Goal: Task Accomplishment & Management: Use online tool/utility

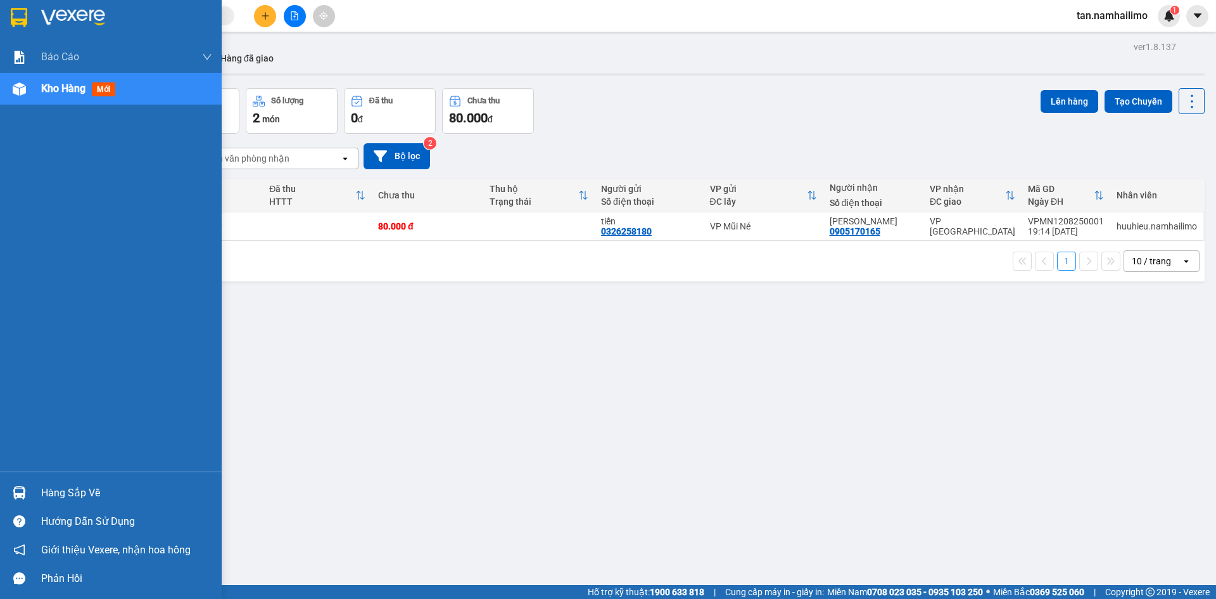
click at [20, 494] on img at bounding box center [19, 492] width 13 height 13
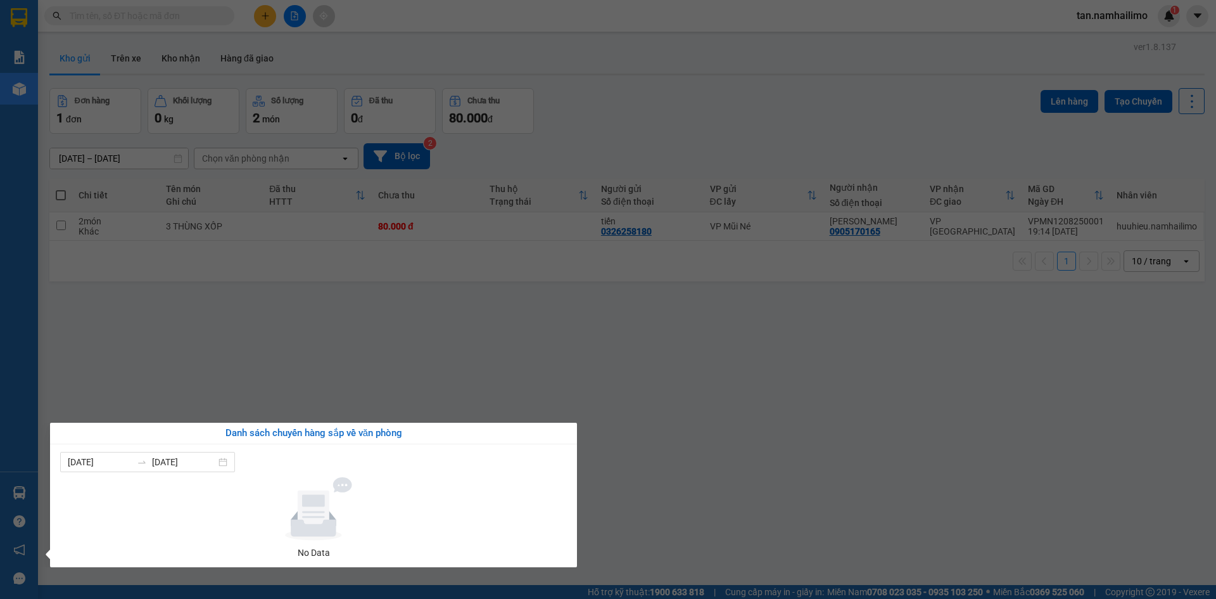
click at [779, 379] on section "Kết quả tìm kiếm ( 0 ) Bộ lọc No Data tan.namhailimo 1 Báo cáo Báo cáo dòng tiề…" at bounding box center [608, 299] width 1216 height 599
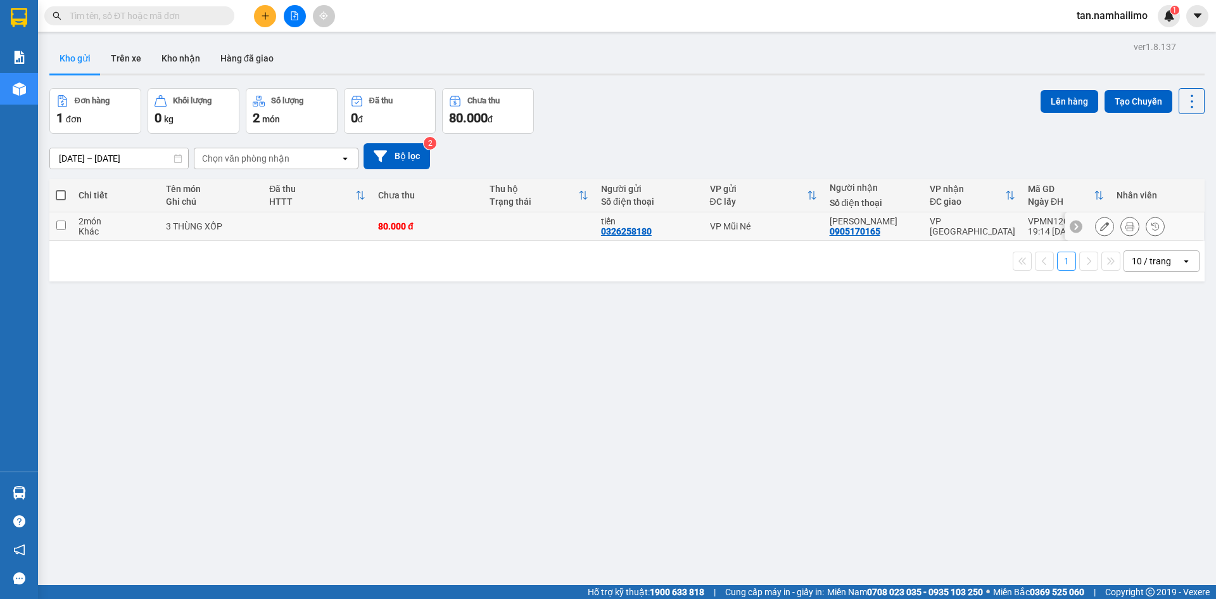
click at [169, 223] on div "3 THÙNG XỐP" at bounding box center [211, 226] width 91 height 10
checkbox input "true"
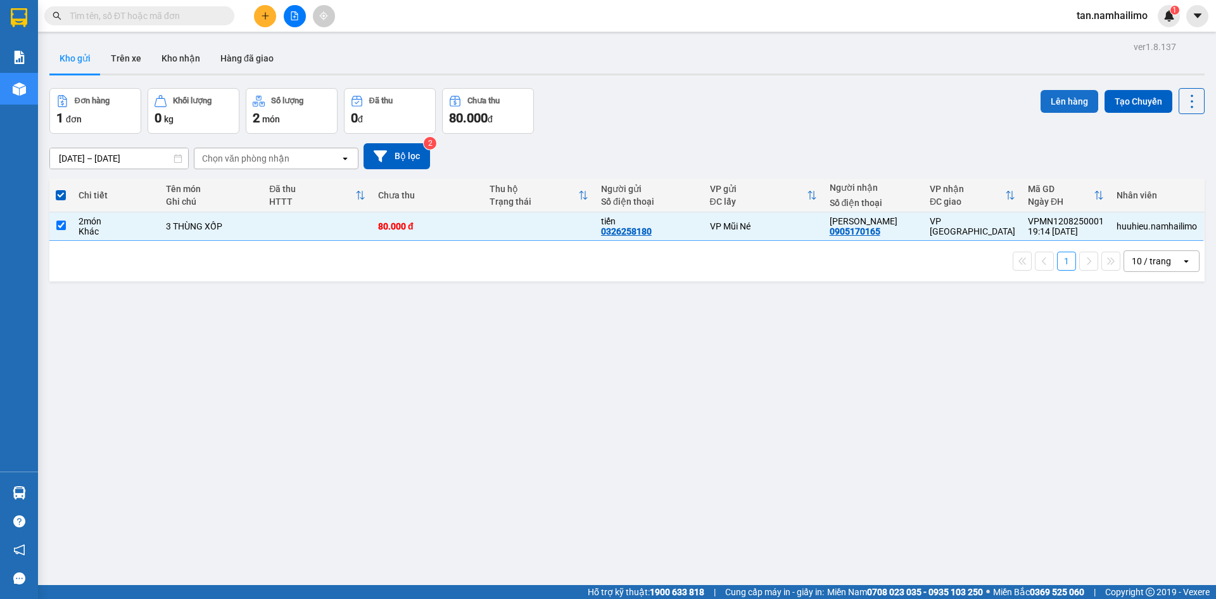
click at [1053, 99] on button "Lên hàng" at bounding box center [1070, 101] width 58 height 23
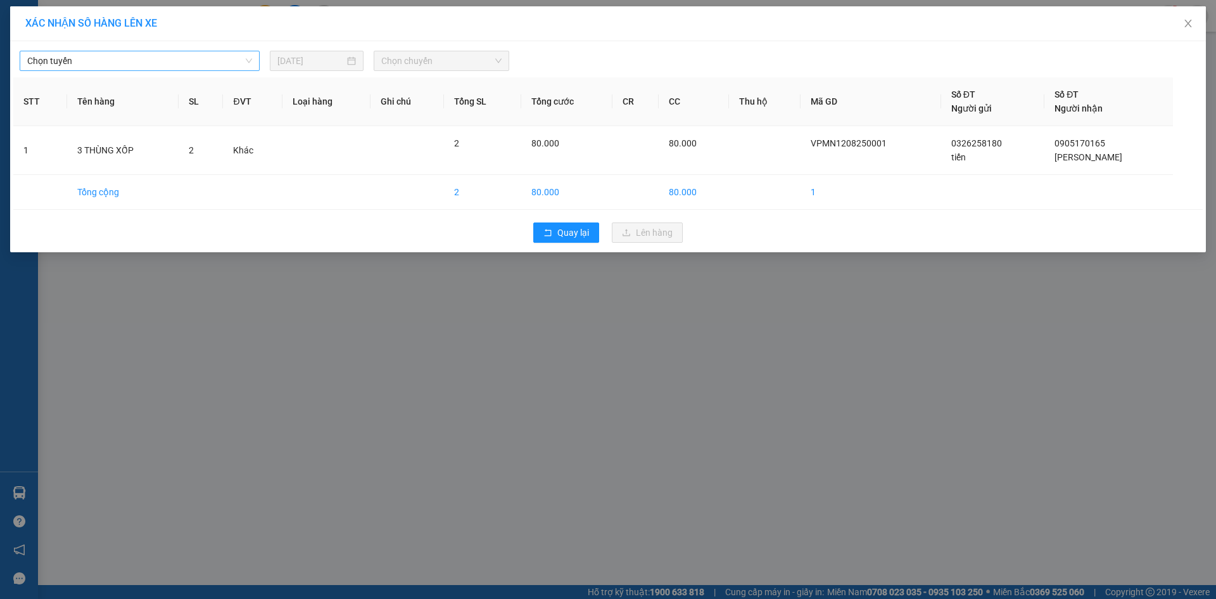
click at [215, 60] on span "Chọn tuyến" at bounding box center [139, 60] width 225 height 19
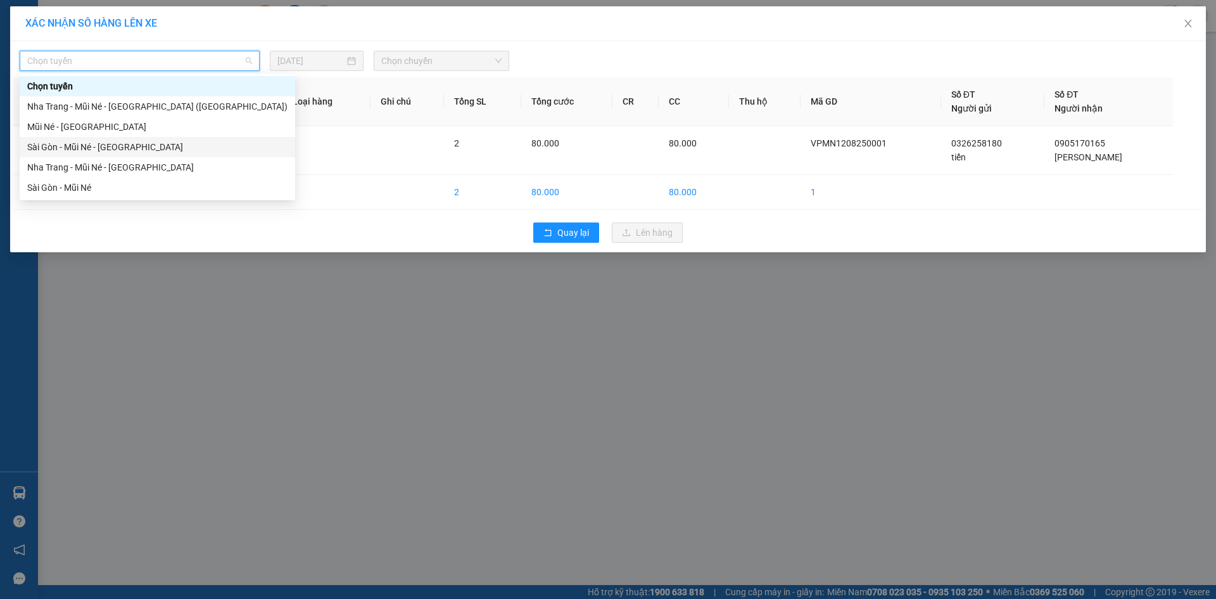
click at [131, 143] on div "Sài Gòn - Mũi Né - [GEOGRAPHIC_DATA]" at bounding box center [157, 147] width 260 height 14
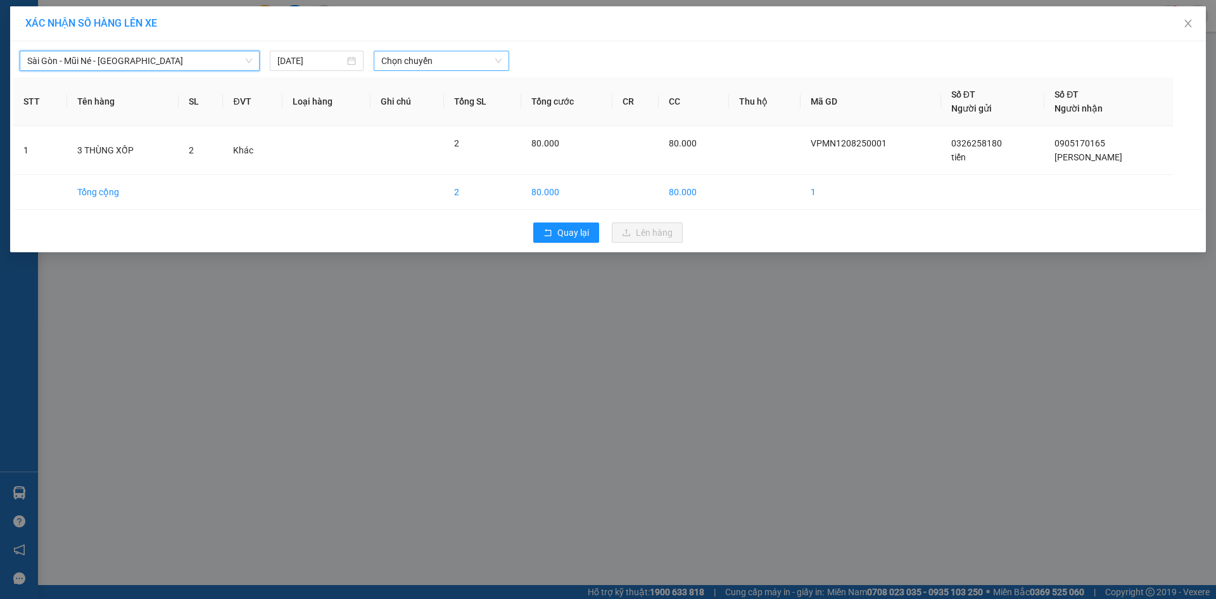
click at [459, 58] on span "Chọn chuyến" at bounding box center [441, 60] width 120 height 19
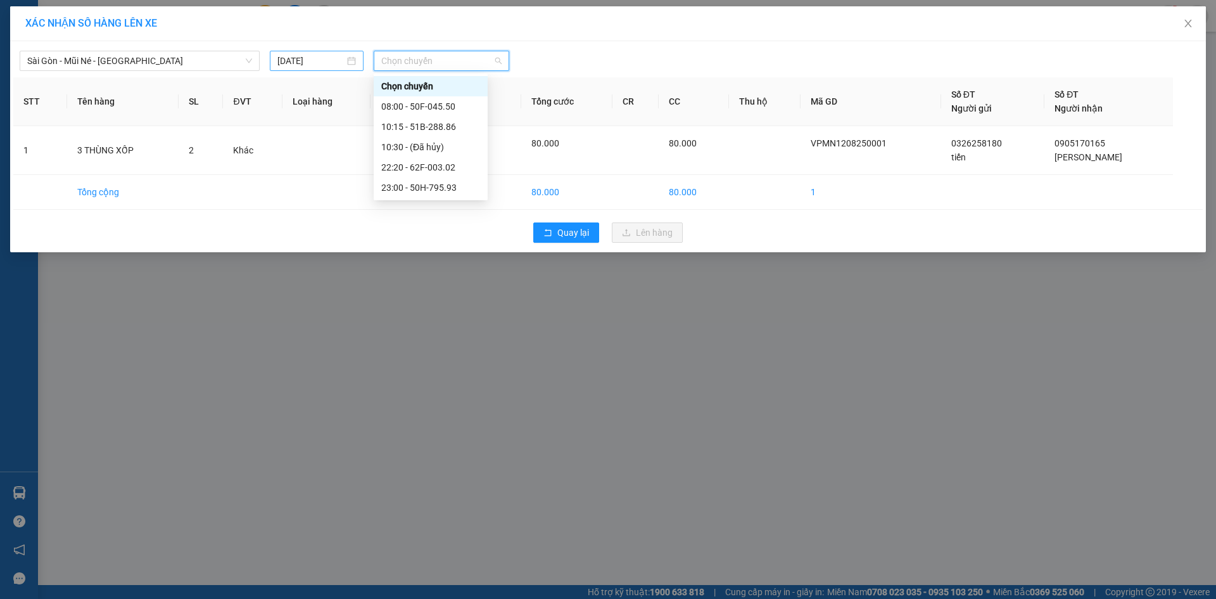
click at [330, 63] on input "[DATE]" at bounding box center [310, 61] width 67 height 14
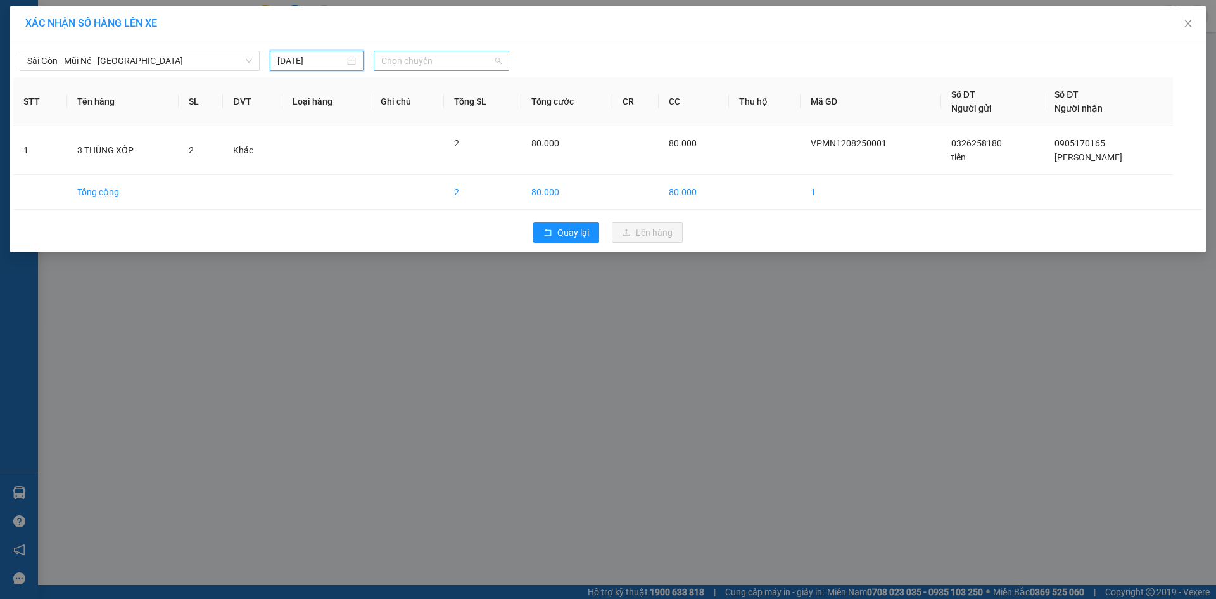
click at [433, 60] on span "Chọn chuyến" at bounding box center [441, 60] width 120 height 19
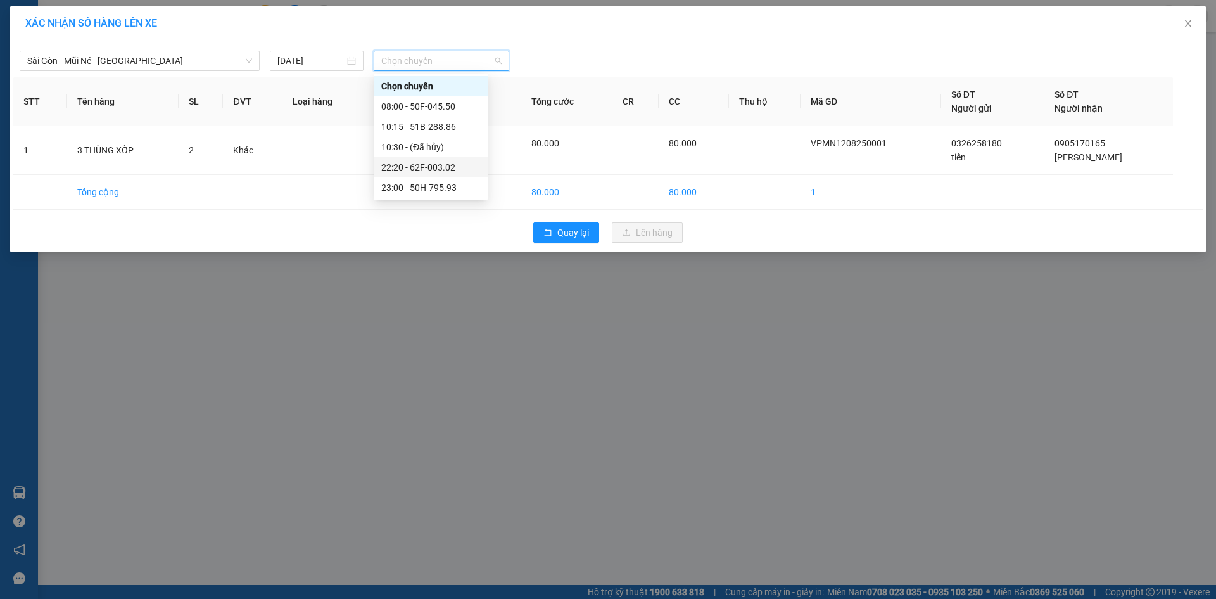
click at [453, 163] on div "22:20 - 62F-003.02" at bounding box center [430, 167] width 99 height 14
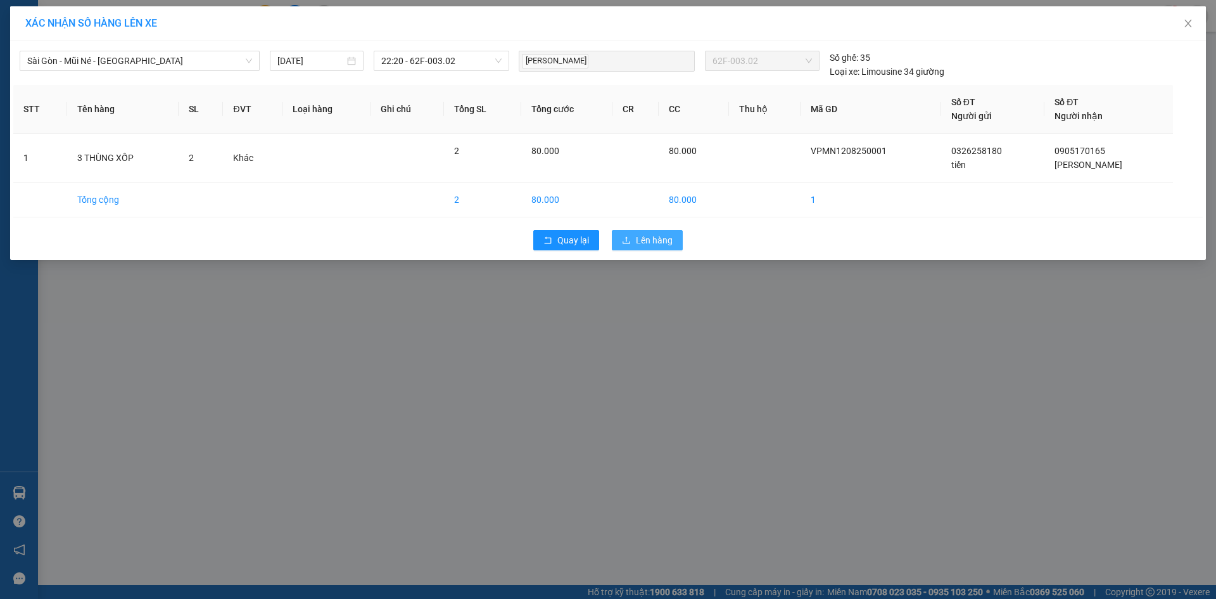
click at [660, 243] on span "Lên hàng" at bounding box center [654, 240] width 37 height 14
